Goal: Check status: Check status

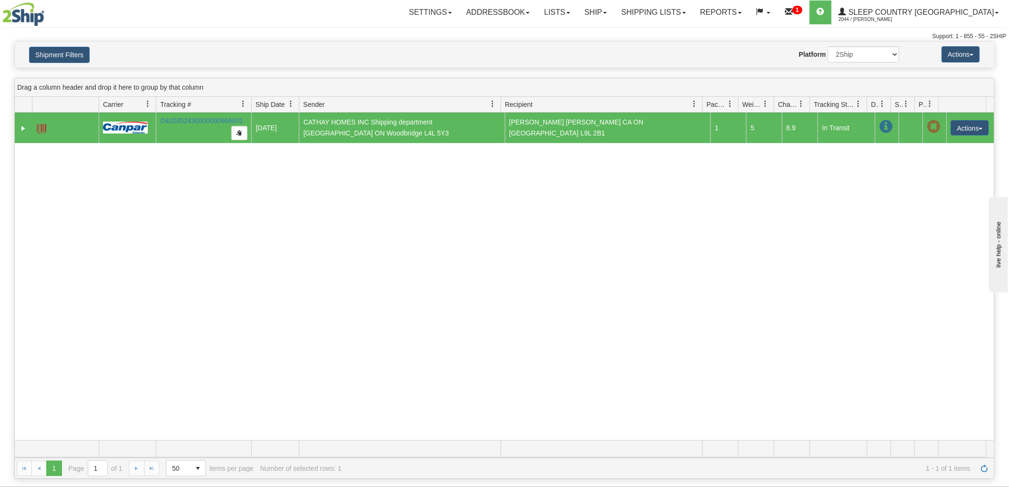
click at [911, 199] on div "31499776 2044 D420352430000000666001 [DATE] [DATE] 12:38:52 PM CATHAY HOMES INC…" at bounding box center [505, 277] width 980 height 328
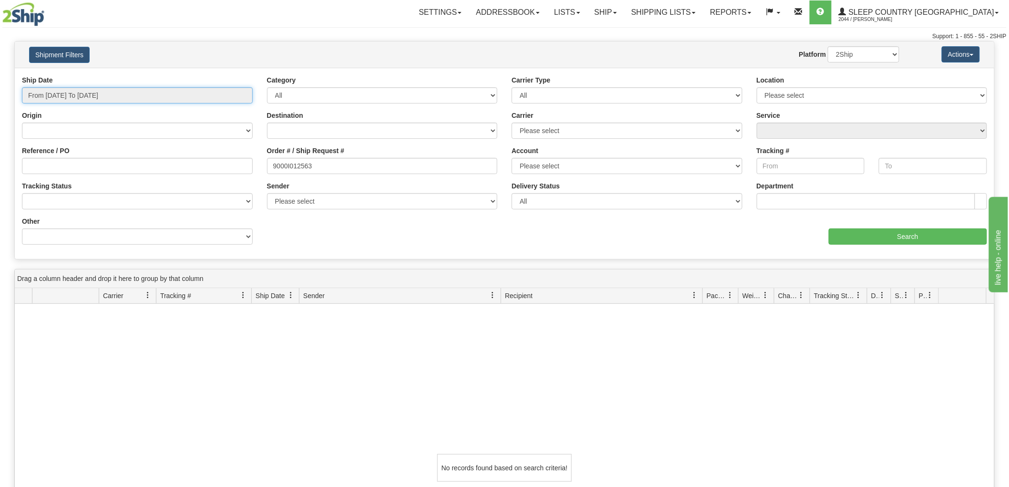
click at [132, 101] on input "From 08/24/2025 To 08/25/2025" at bounding box center [137, 95] width 231 height 16
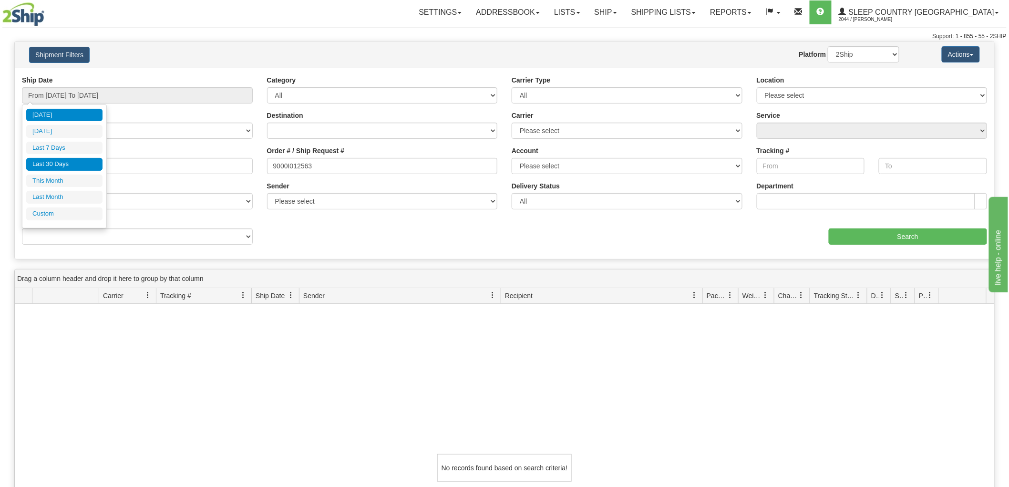
click at [71, 160] on li "Last 30 Days" at bounding box center [64, 164] width 76 height 13
type input "From [DATE] To [DATE]"
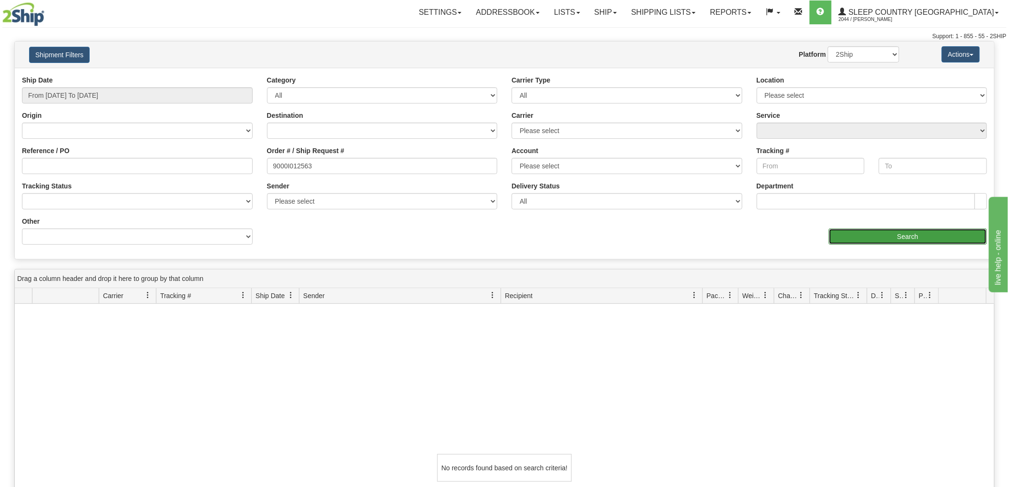
click at [909, 232] on input "Search" at bounding box center [908, 236] width 158 height 16
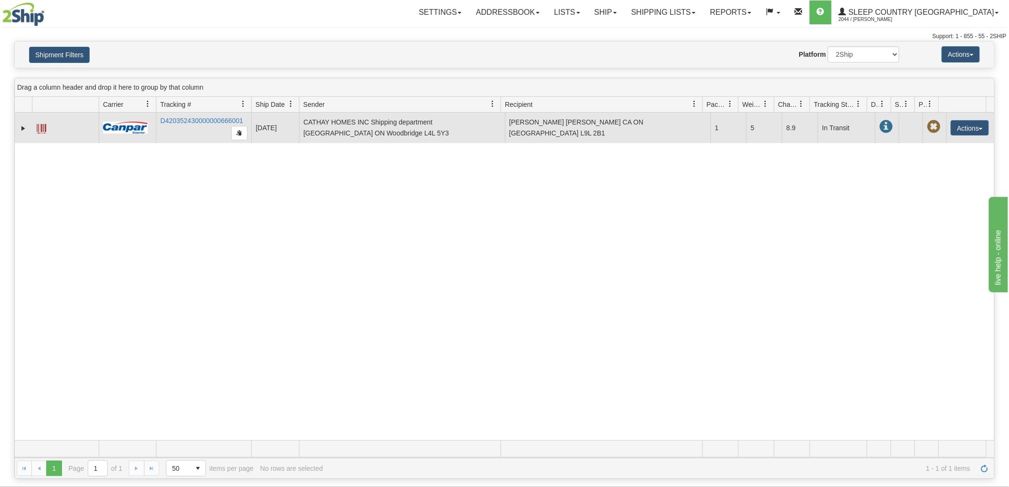
click at [222, 113] on td "D420352430000000666001" at bounding box center [203, 128] width 95 height 31
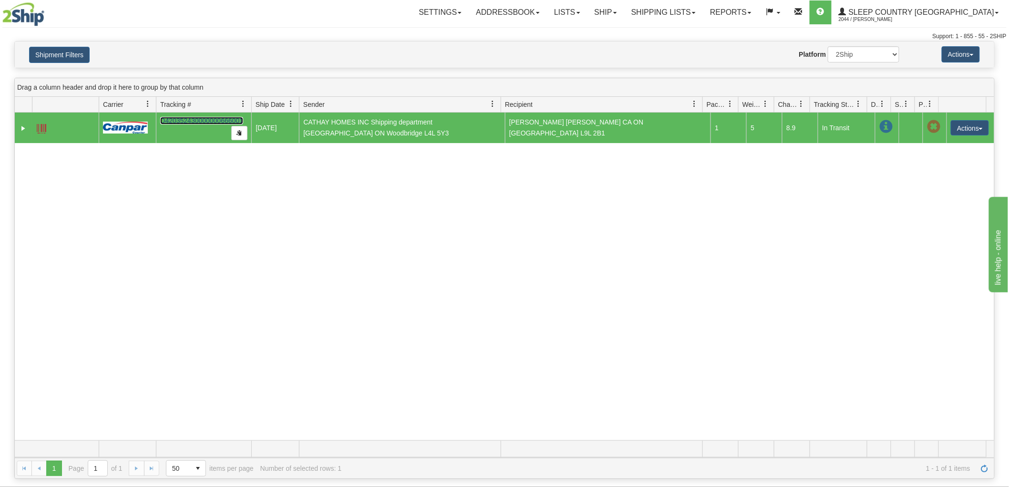
click at [218, 122] on link "D420352430000000666001" at bounding box center [201, 121] width 83 height 8
